Goal: Find contact information: Find contact information

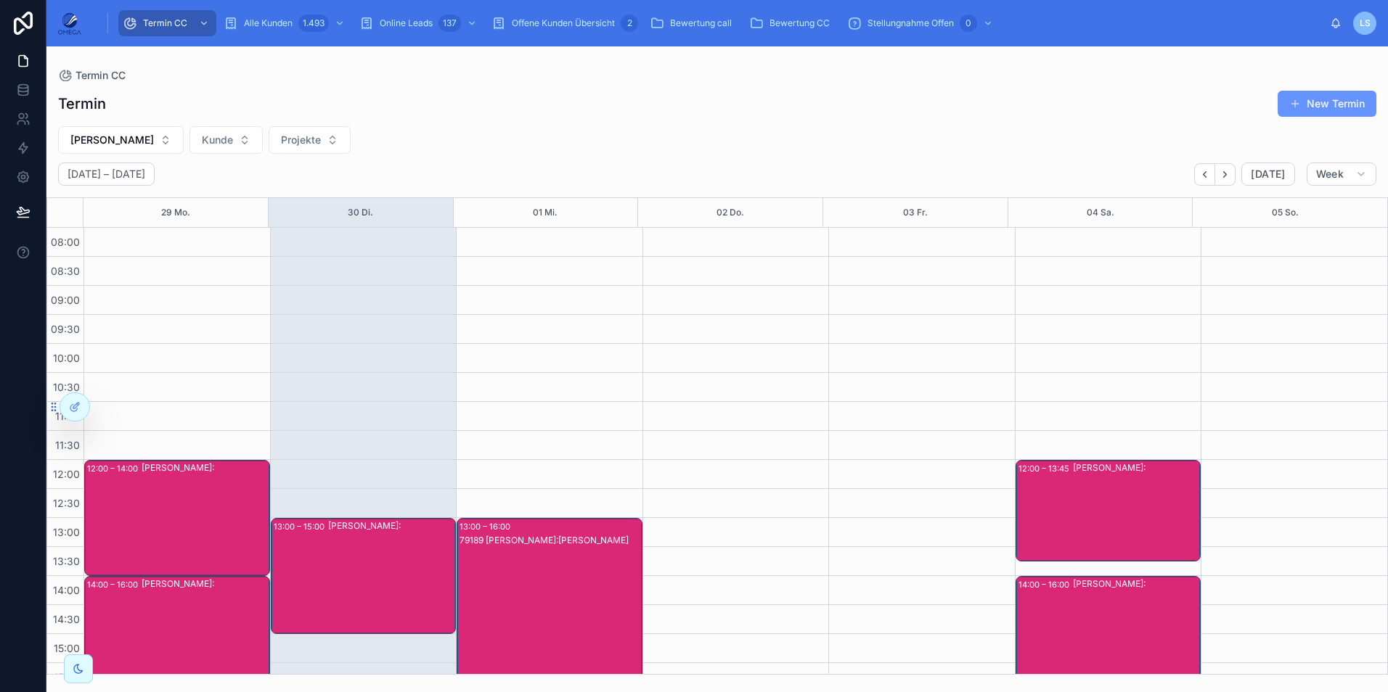
scroll to position [236, 0]
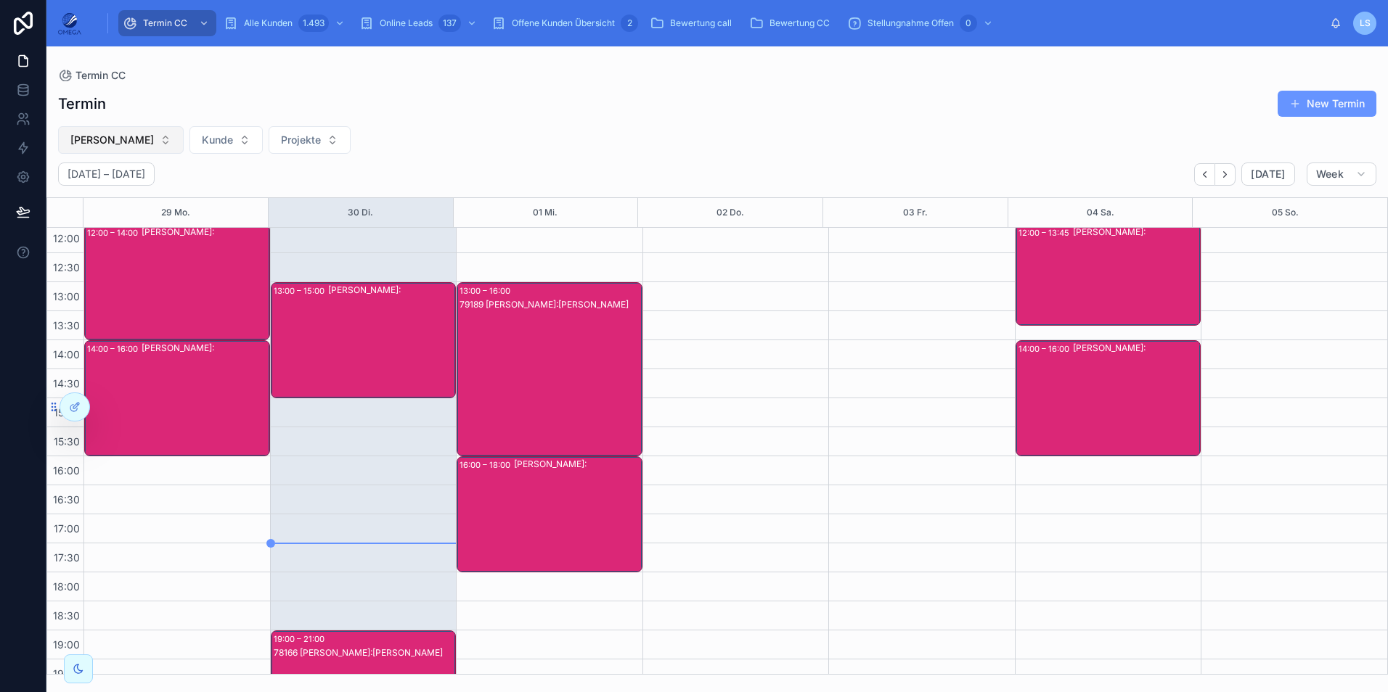
click at [139, 144] on button "[PERSON_NAME]" at bounding box center [121, 140] width 126 height 28
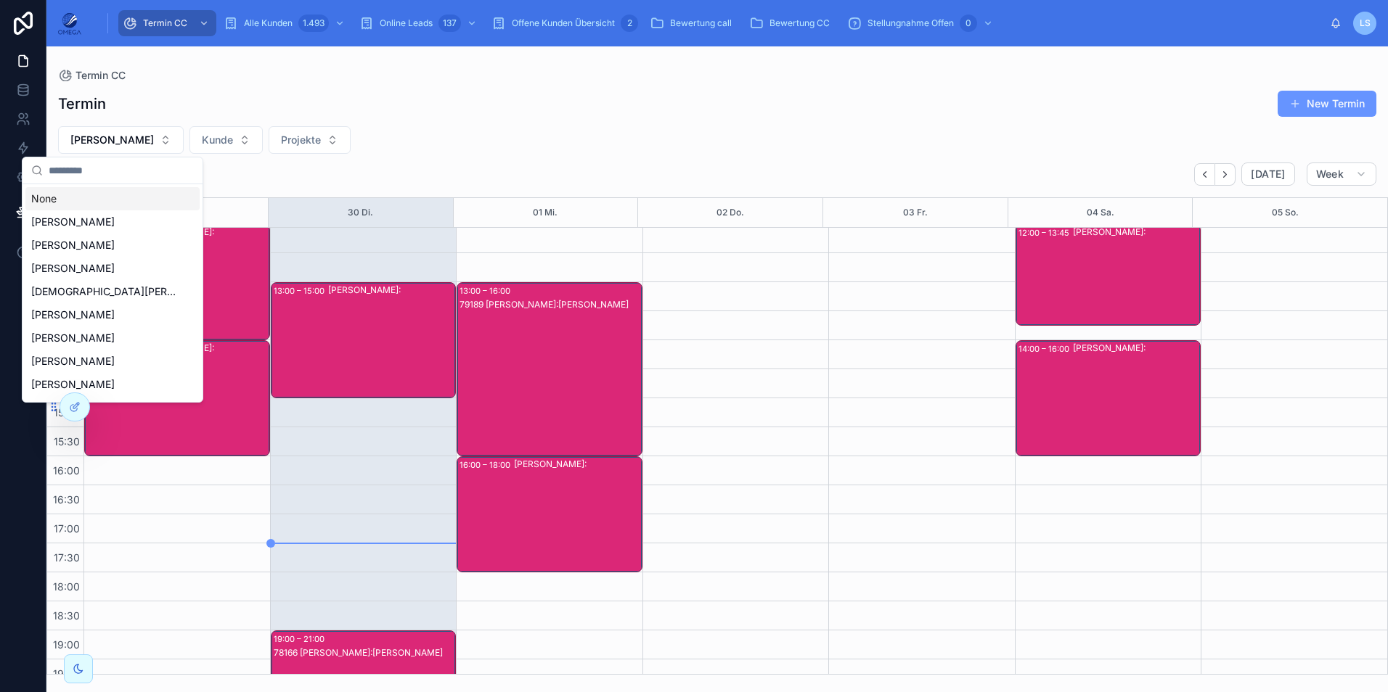
click at [107, 200] on div "None" at bounding box center [112, 198] width 174 height 23
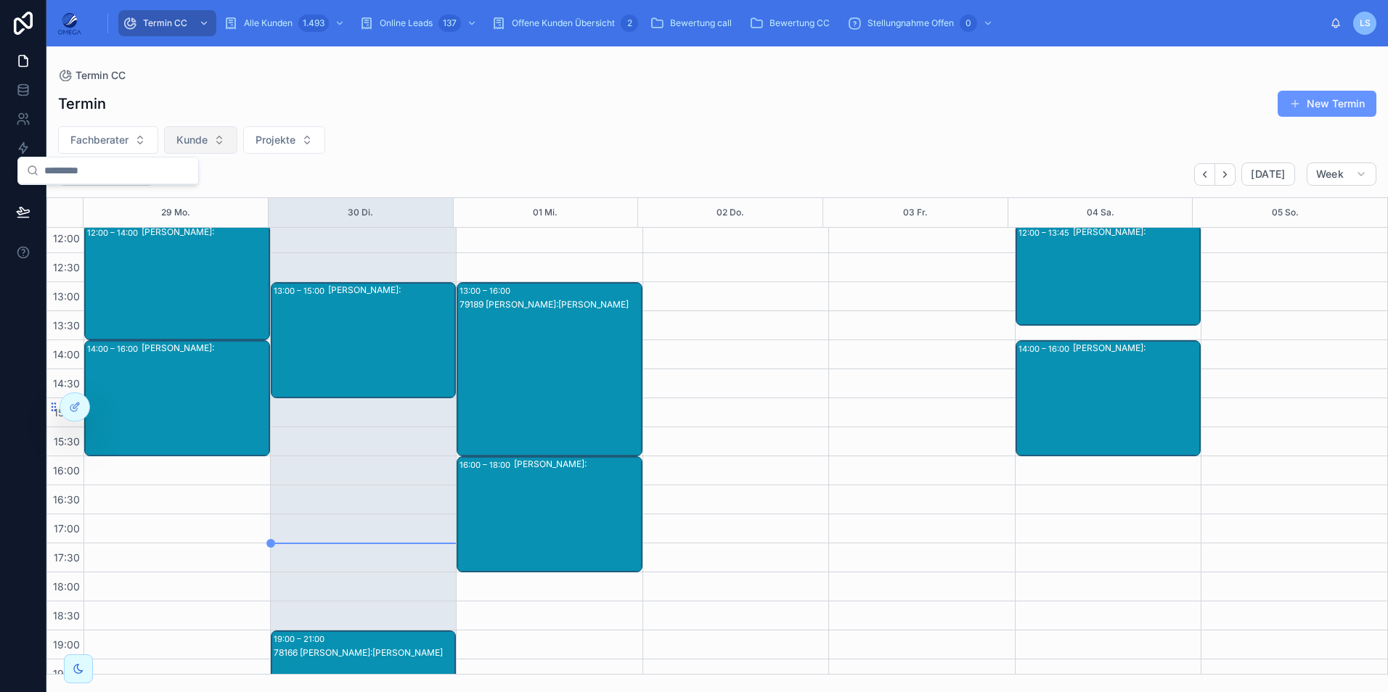
click at [204, 135] on span "Kunde" at bounding box center [191, 140] width 31 height 15
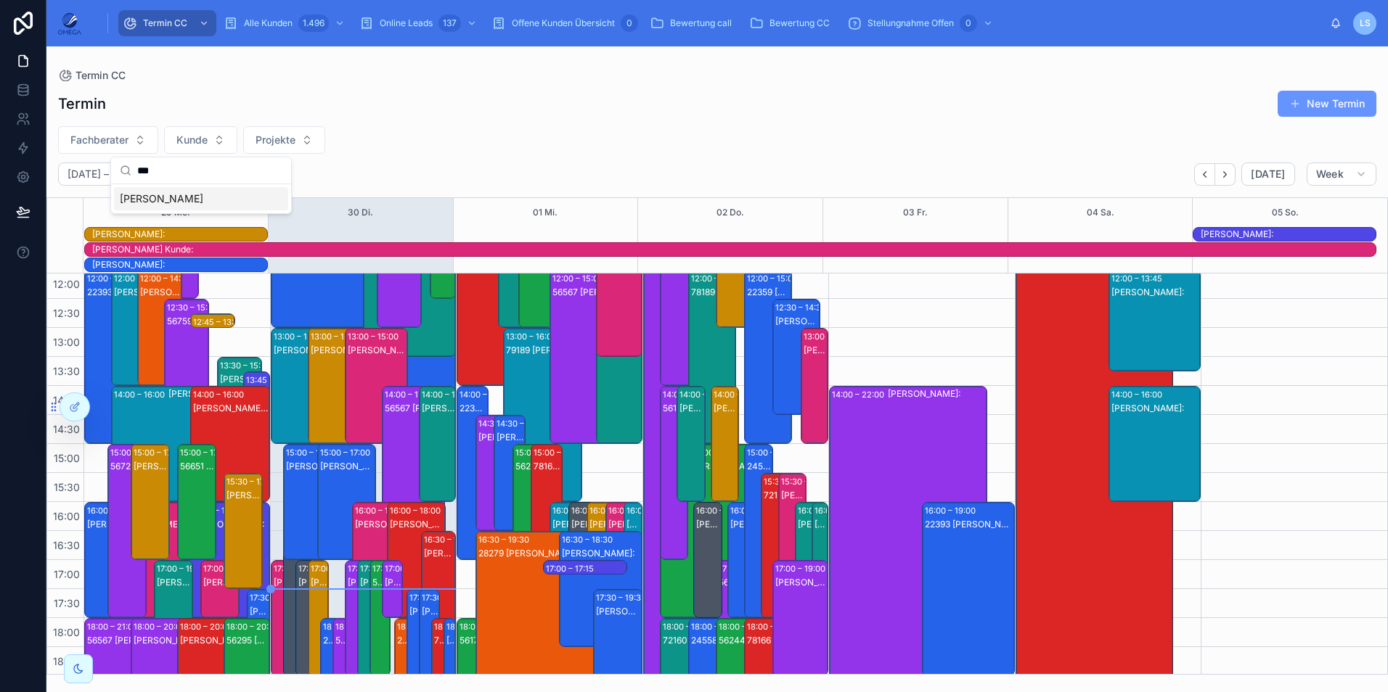
type input "***"
click at [218, 195] on div "[DATE] – [DATE] [DATE] Week 29 Mo. 30 Di. 01 Mi. 02 Do. 03 Fr. 04 Sa. 05 So. [P…" at bounding box center [716, 419] width 1341 height 512
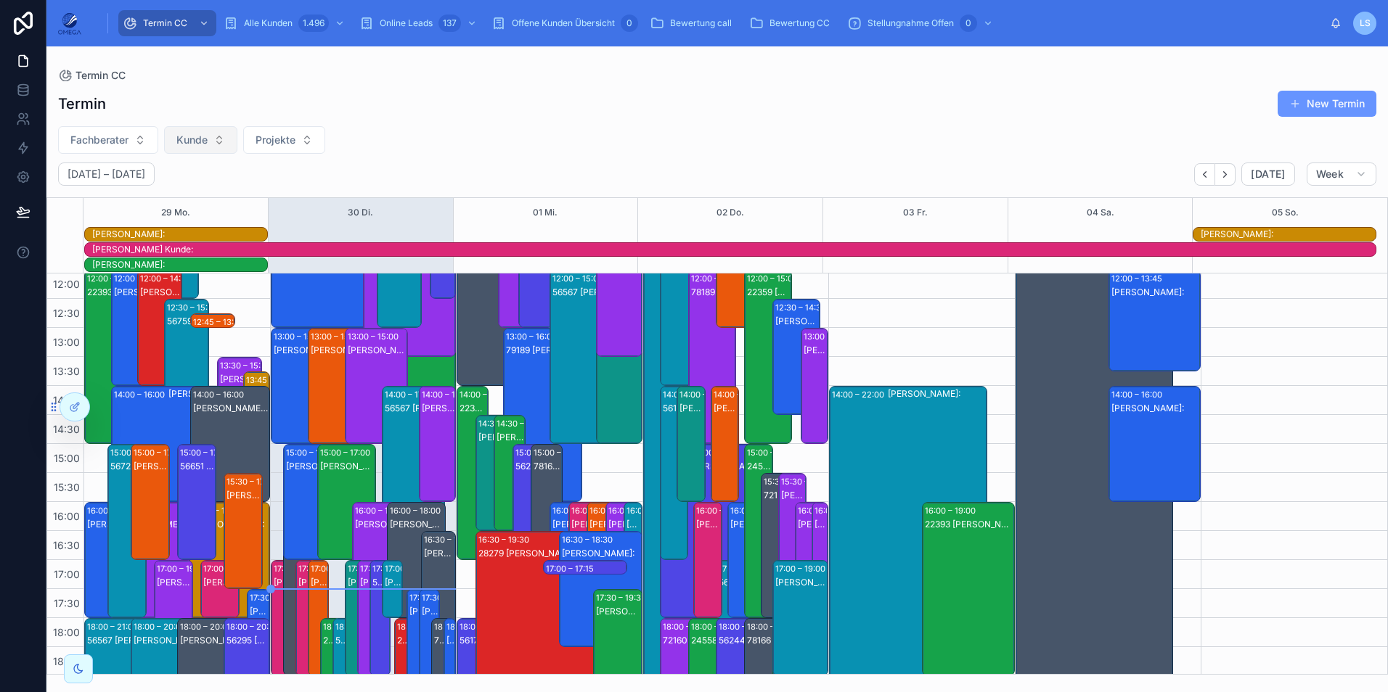
click at [211, 140] on button "Kunde" at bounding box center [200, 140] width 73 height 28
click at [227, 197] on div "[PERSON_NAME]" at bounding box center [201, 198] width 174 height 23
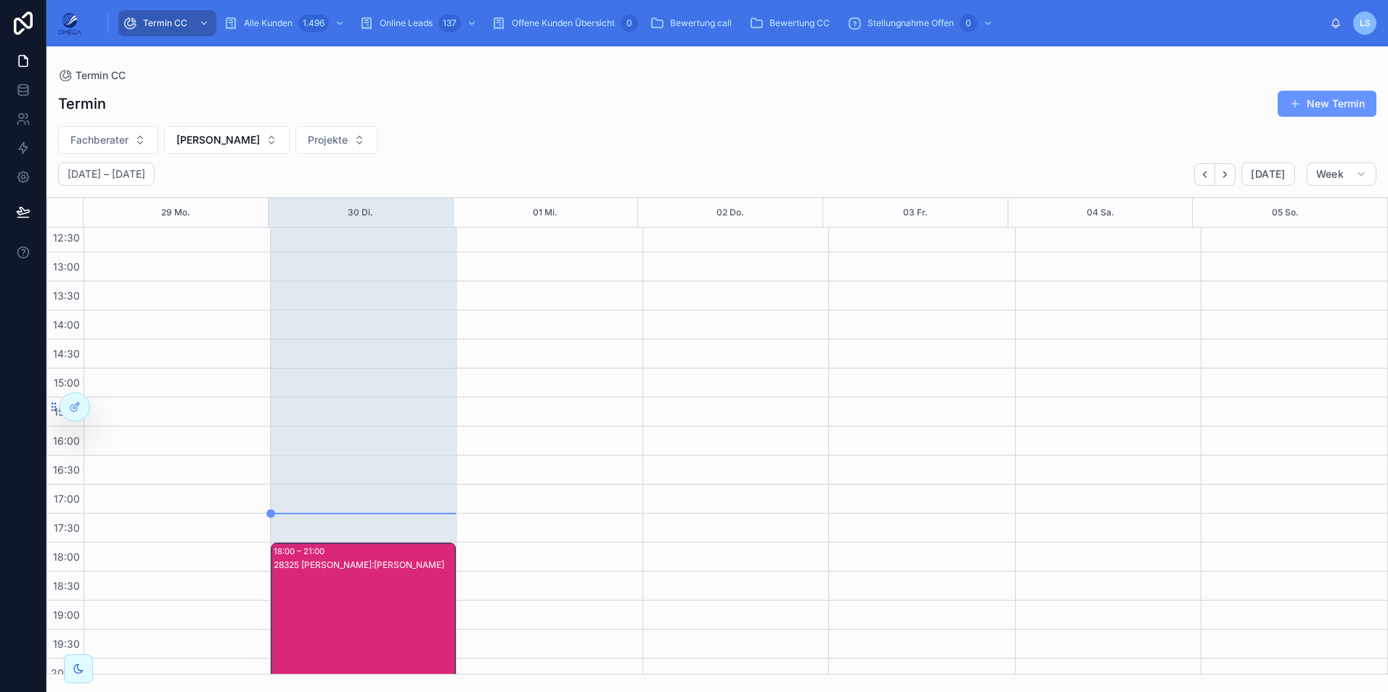
scroll to position [308, 0]
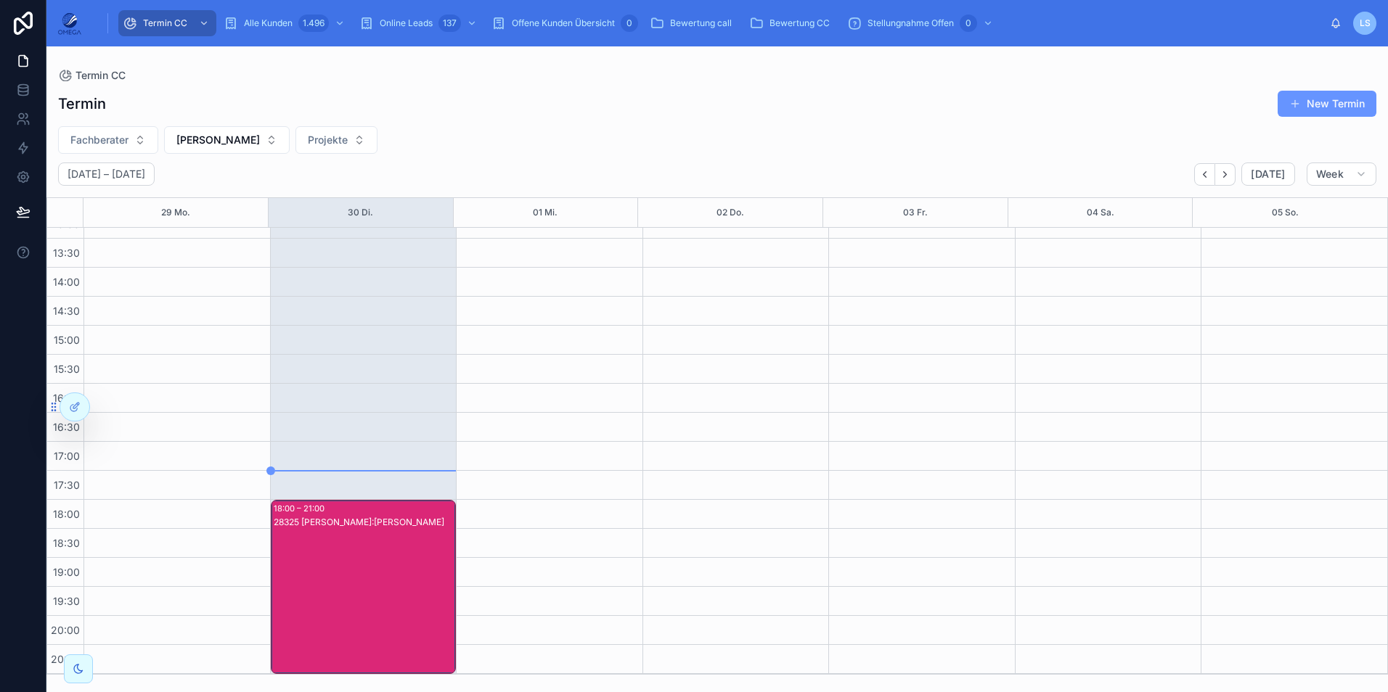
click at [396, 560] on div "28325 [PERSON_NAME]:[PERSON_NAME]" at bounding box center [364, 601] width 181 height 171
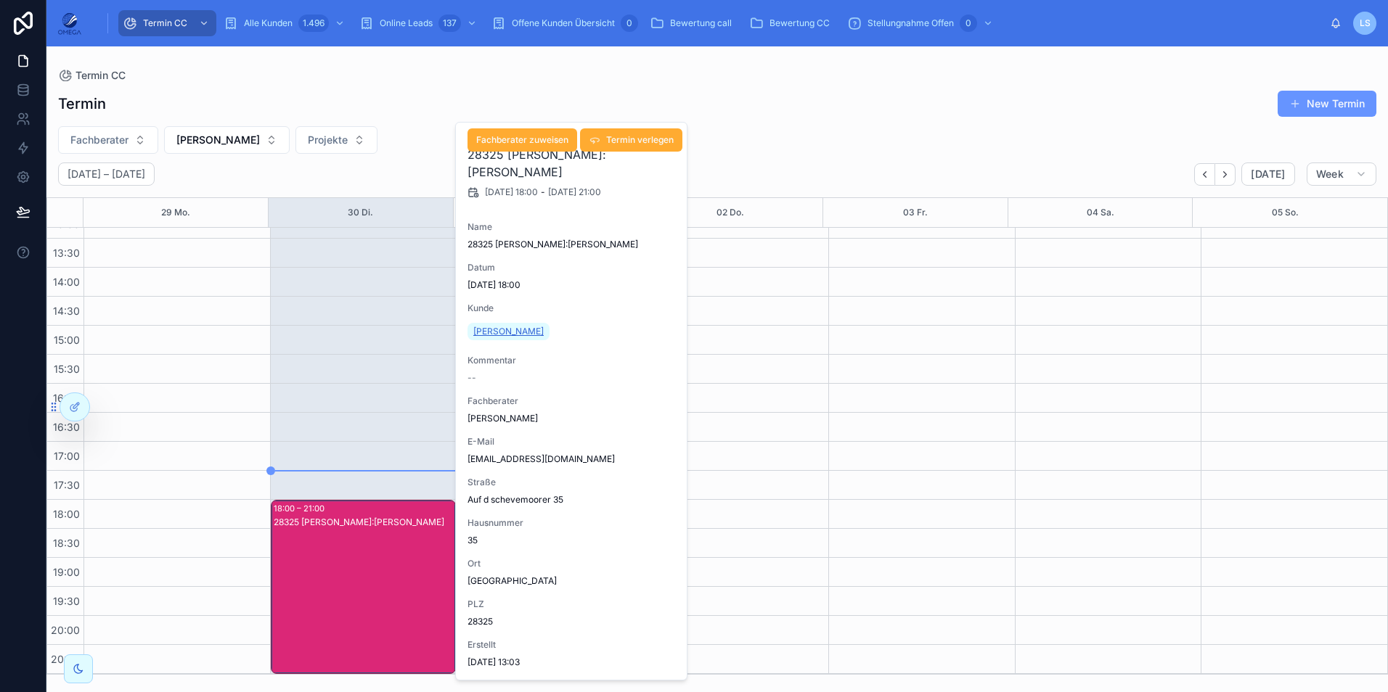
click at [519, 331] on span "[PERSON_NAME]" at bounding box center [508, 332] width 70 height 12
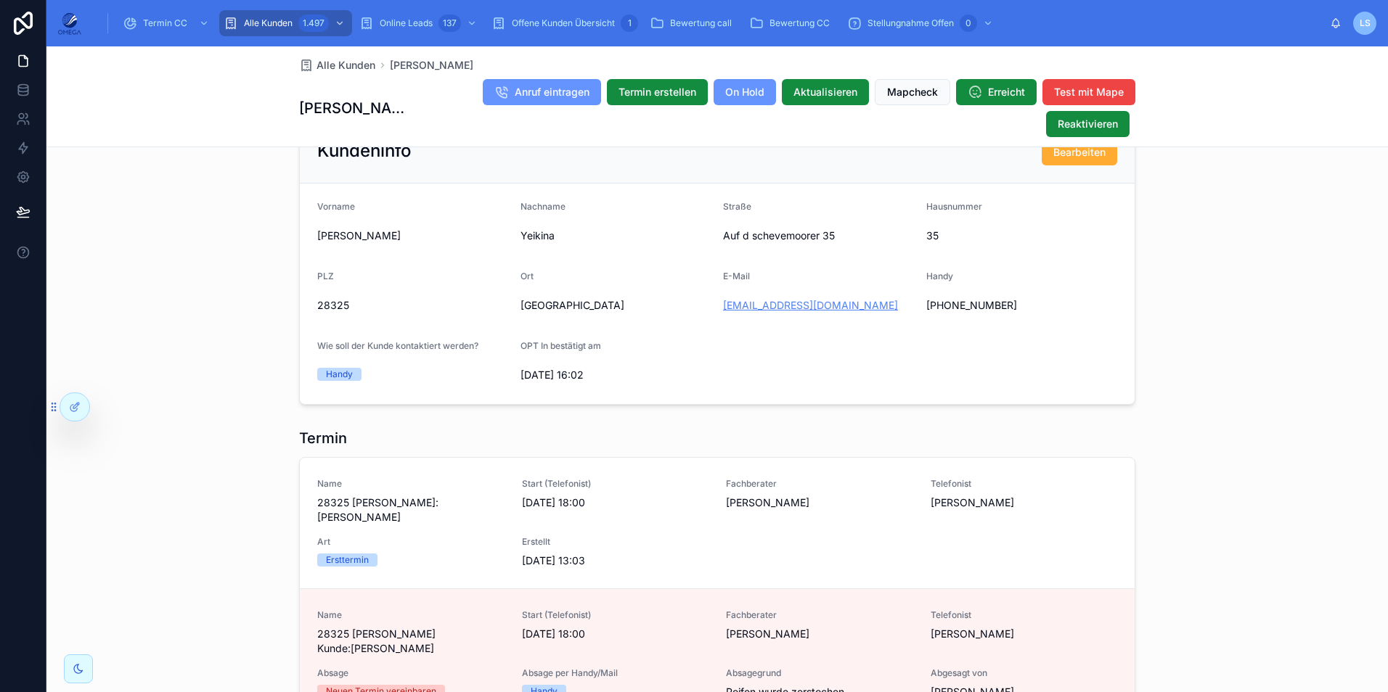
scroll to position [1016, 0]
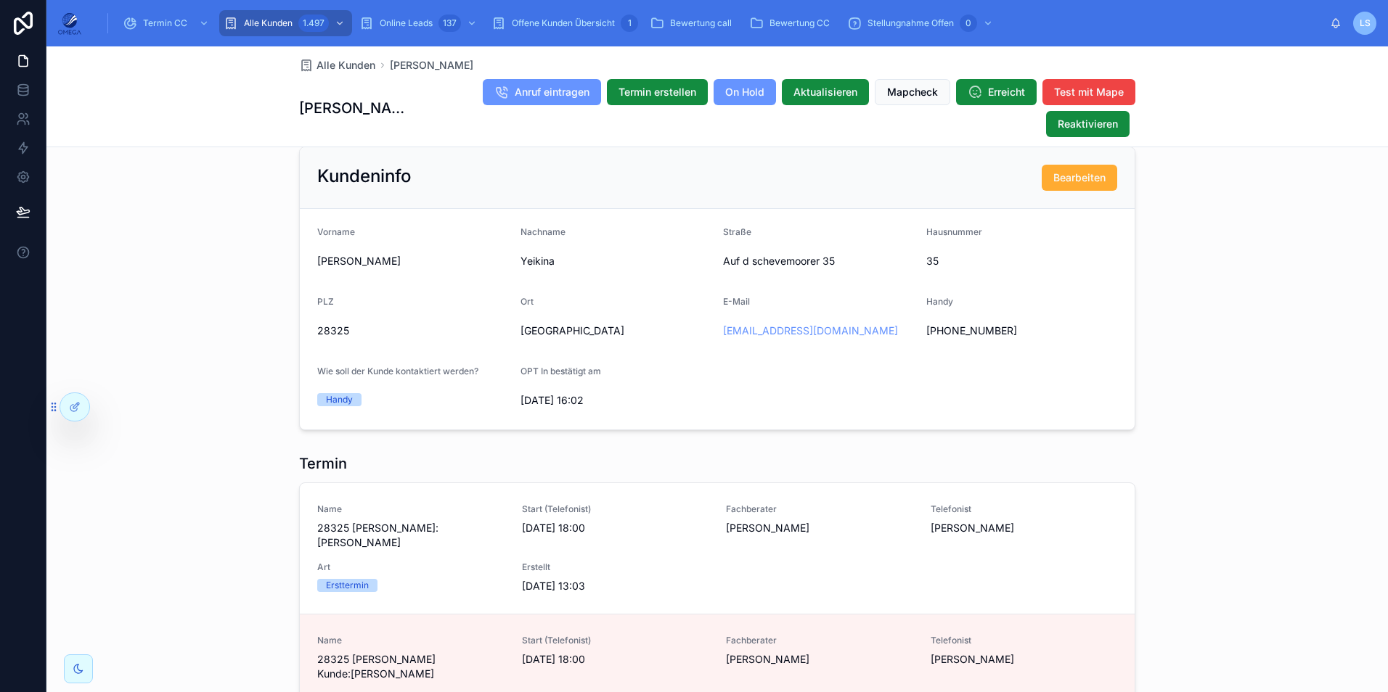
drag, startPoint x: 920, startPoint y: 343, endPoint x: 1015, endPoint y: 349, distance: 95.3
click at [1015, 343] on div "[PHONE_NUMBER]" at bounding box center [1022, 330] width 192 height 23
copy span "[PHONE_NUMBER]"
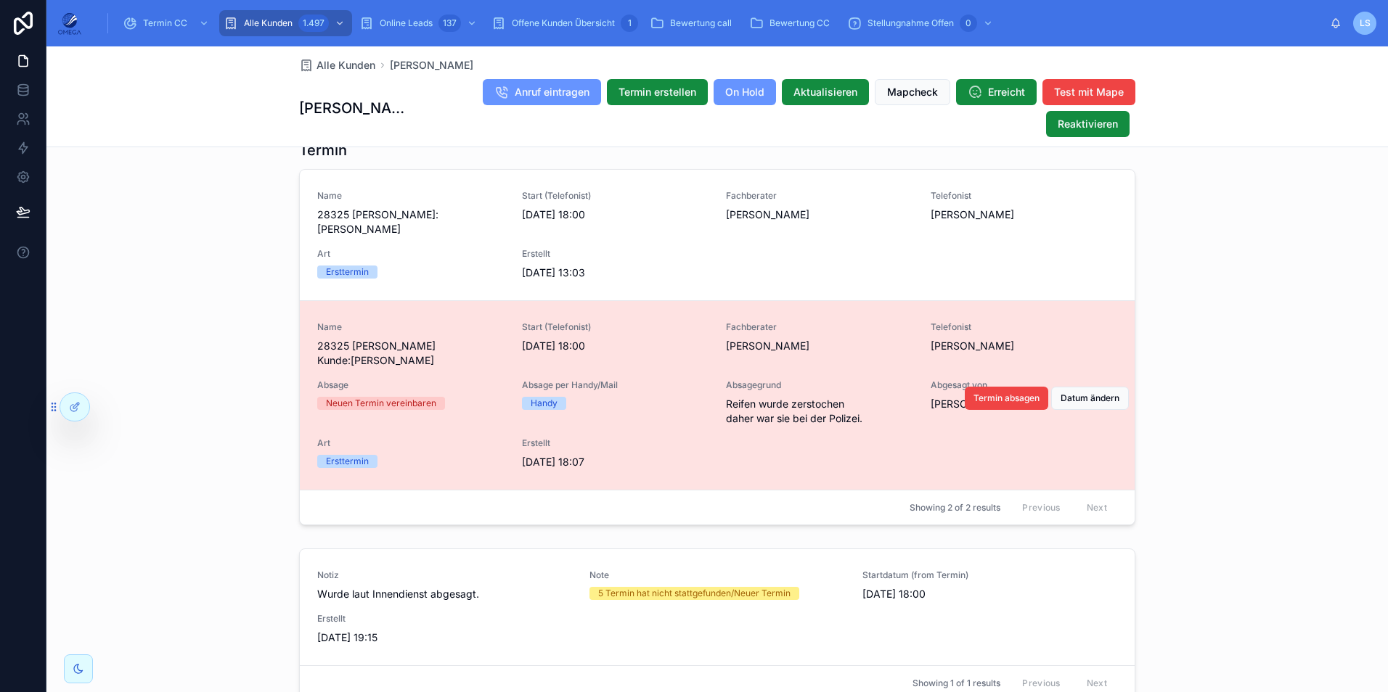
scroll to position [1355, 0]
